Goal: Transaction & Acquisition: Purchase product/service

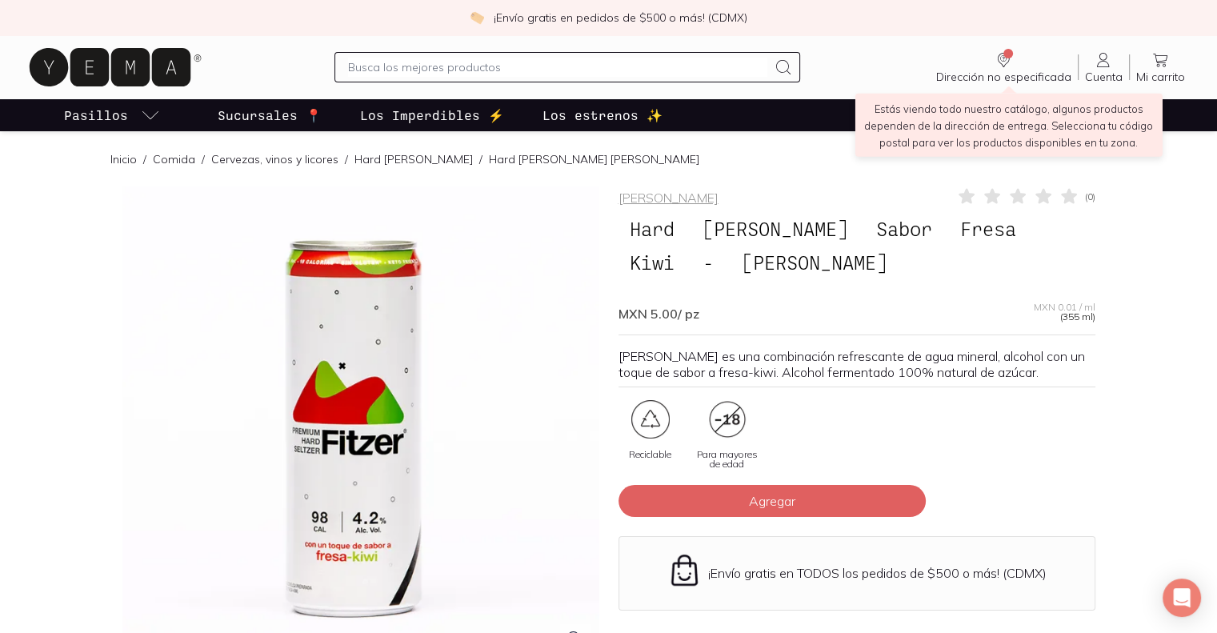
click at [1013, 73] on span "Dirección no especificada" at bounding box center [1003, 77] width 135 height 14
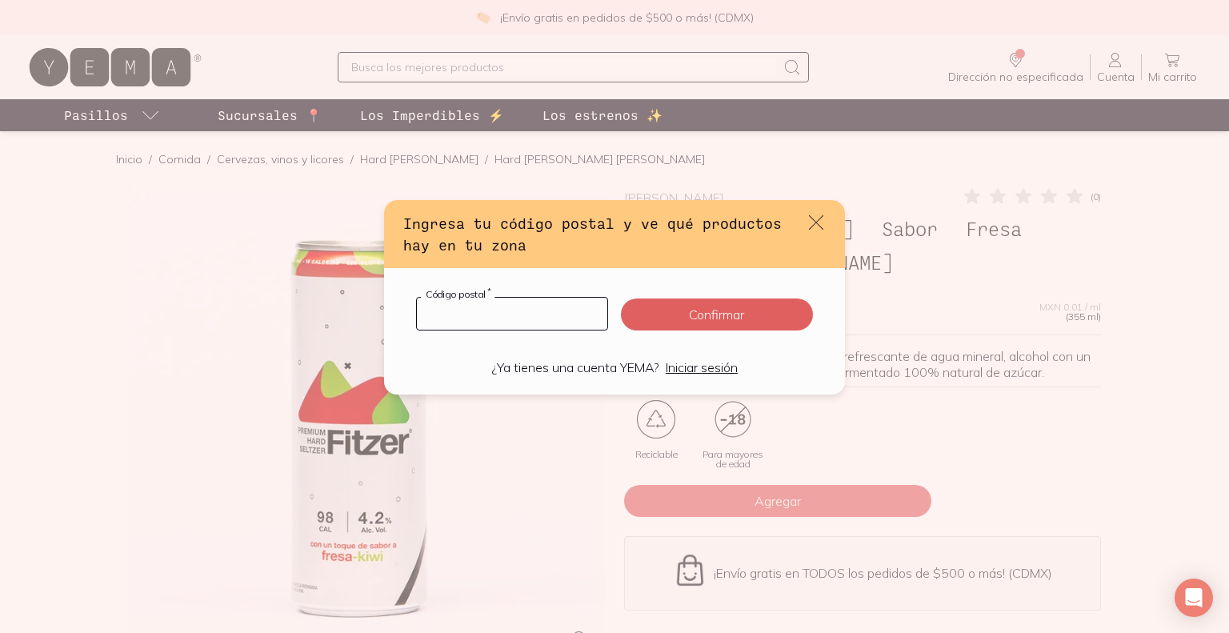
click at [495, 319] on input "default" at bounding box center [512, 314] width 190 height 32
type input "88920"
click at [686, 316] on button "Confirmar" at bounding box center [717, 314] width 192 height 32
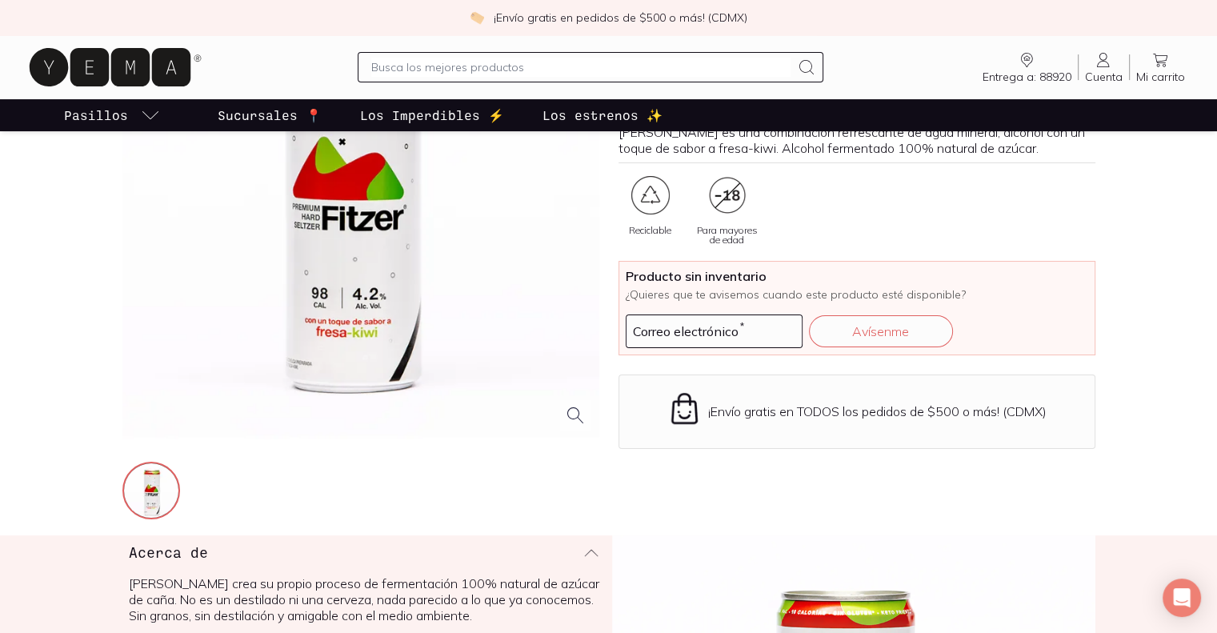
scroll to position [240, 0]
